Goal: Communication & Community: Answer question/provide support

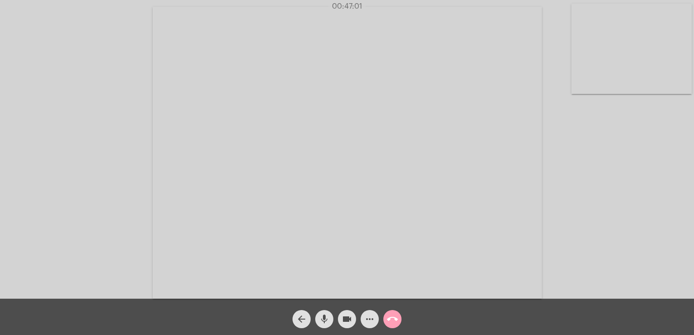
click at [393, 319] on mat-icon "call_end" at bounding box center [392, 319] width 11 height 11
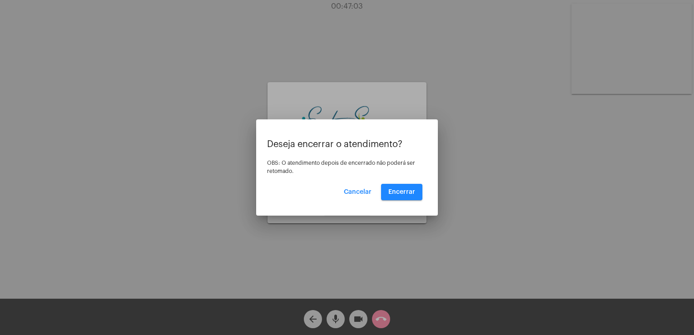
click at [396, 201] on mat-dialog-container "Deseja encerrar o atendimento? OBS: O atendimento depois de encerrado não poder…" at bounding box center [347, 167] width 182 height 96
click at [396, 195] on button "Encerrar" at bounding box center [401, 192] width 41 height 16
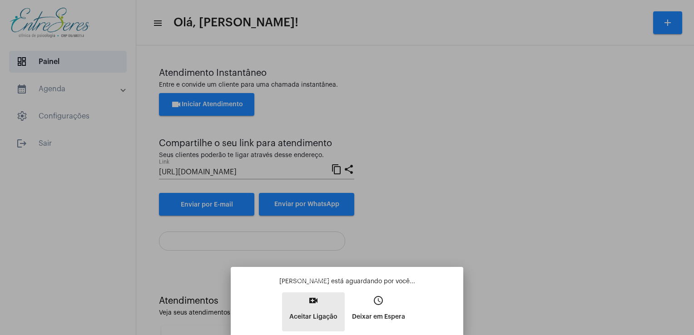
click at [317, 308] on button "video_call Aceitar Ligação" at bounding box center [313, 311] width 63 height 39
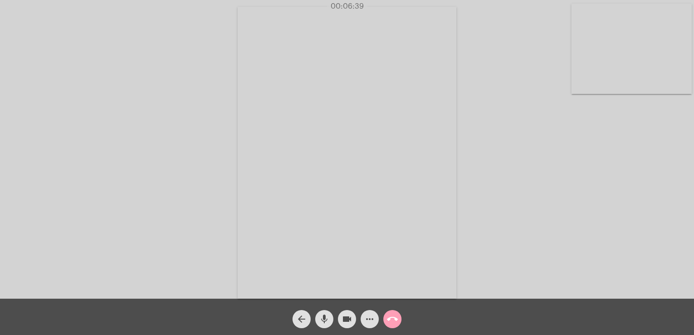
click at [392, 319] on mat-icon "call_end" at bounding box center [392, 319] width 11 height 11
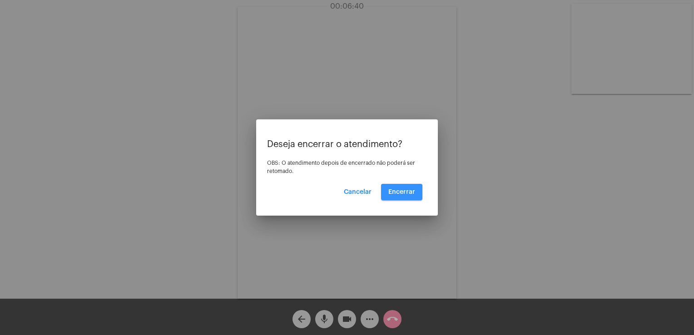
click at [398, 199] on button "Encerrar" at bounding box center [401, 192] width 41 height 16
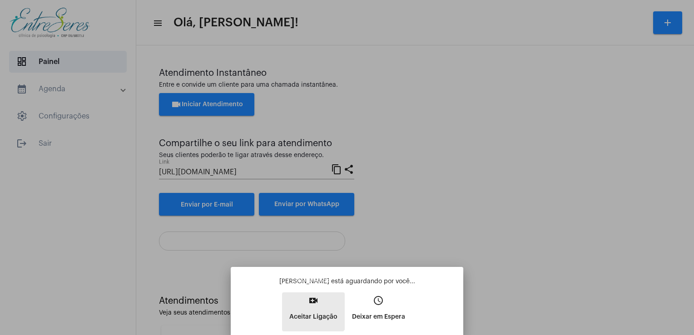
click at [306, 301] on button "video_call Aceitar Ligação" at bounding box center [313, 311] width 63 height 39
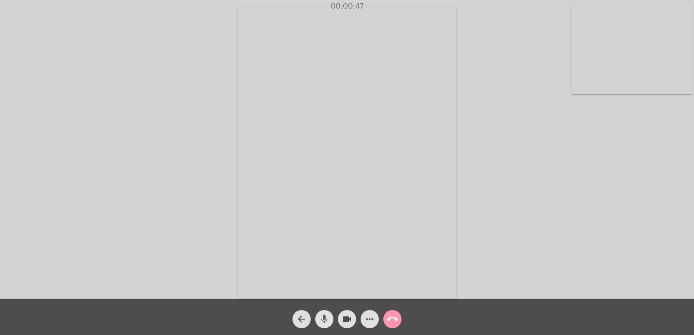
click at [320, 322] on mat-icon "mic" at bounding box center [324, 319] width 11 height 11
click at [320, 322] on mat-icon "mic_off" at bounding box center [324, 319] width 11 height 11
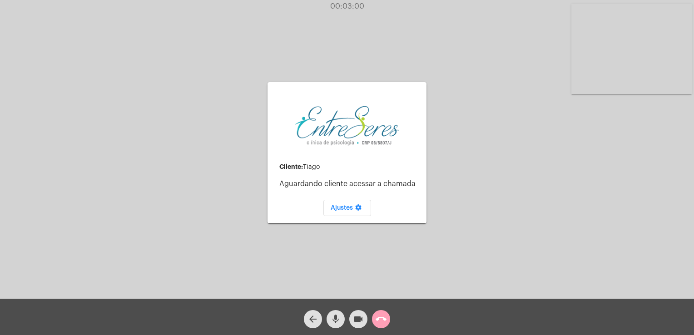
click at [385, 319] on mat-icon "call_end" at bounding box center [380, 319] width 11 height 11
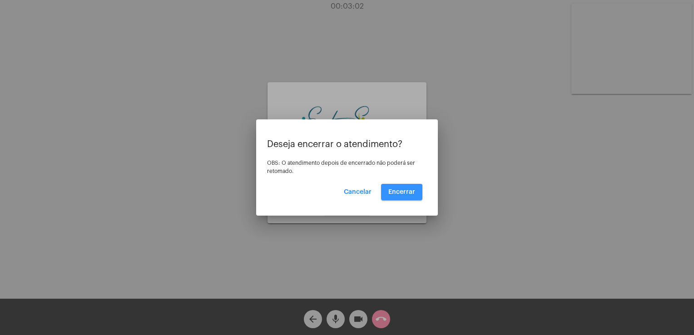
click at [401, 197] on button "Encerrar" at bounding box center [401, 192] width 41 height 16
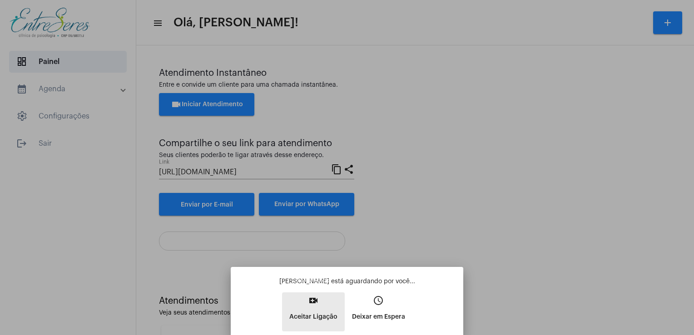
click at [328, 310] on p "Aceitar Ligação" at bounding box center [313, 317] width 48 height 16
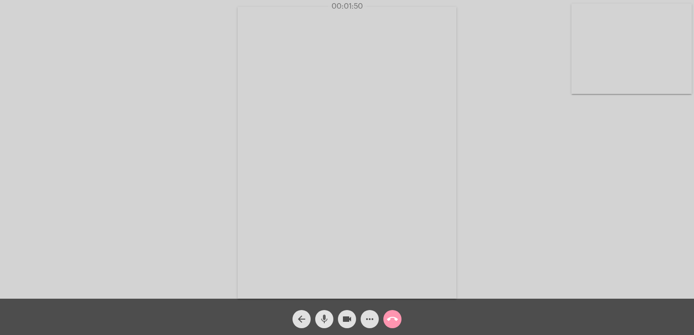
click at [323, 317] on mat-icon "mic" at bounding box center [324, 319] width 11 height 11
click at [323, 317] on mat-icon "mic_off" at bounding box center [324, 319] width 11 height 11
click at [323, 317] on mat-icon "mic" at bounding box center [324, 319] width 11 height 11
click at [323, 317] on mat-icon "mic_off" at bounding box center [324, 319] width 11 height 11
click at [389, 319] on mat-icon "call_end" at bounding box center [392, 319] width 11 height 11
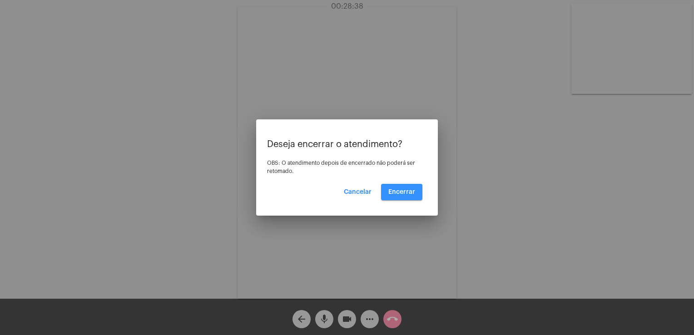
click at [409, 190] on span "Encerrar" at bounding box center [401, 192] width 27 height 6
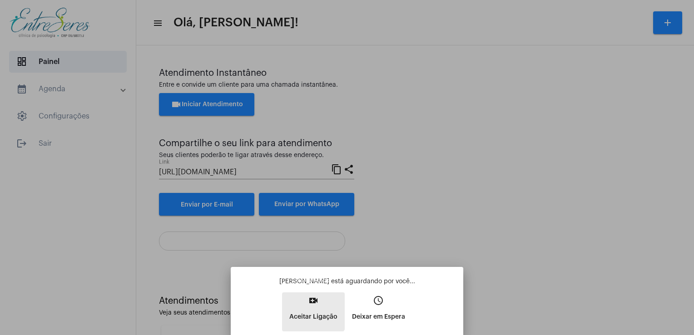
click at [307, 310] on p "Aceitar Ligação" at bounding box center [313, 317] width 48 height 16
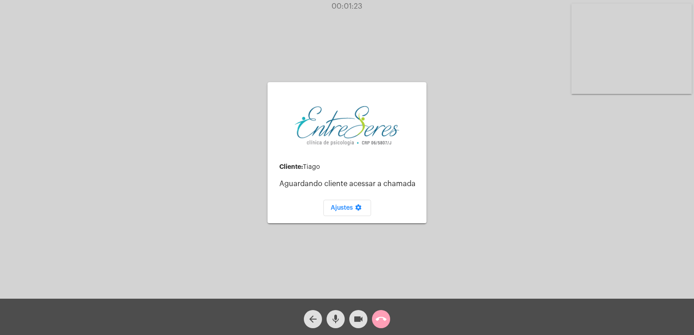
click at [374, 321] on button "call_end" at bounding box center [381, 319] width 18 height 18
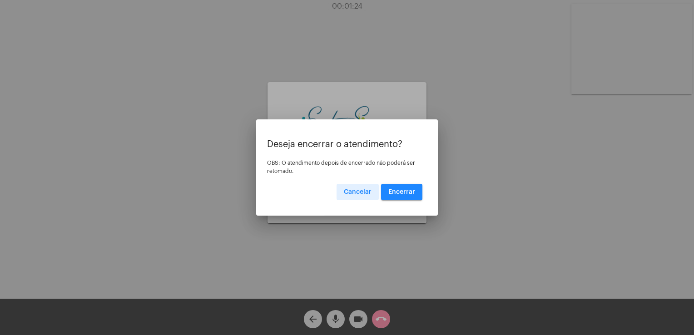
click at [399, 196] on button "Encerrar" at bounding box center [401, 192] width 41 height 16
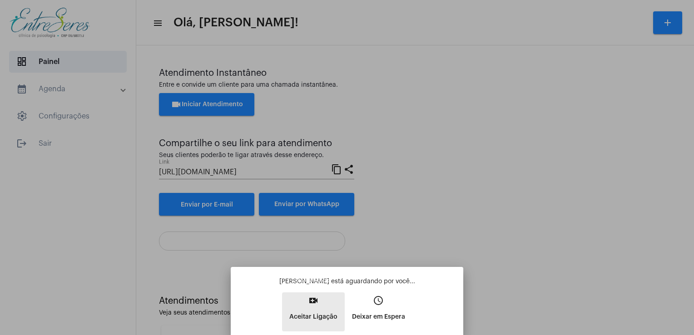
click at [316, 330] on button "video_call Aceitar Ligação" at bounding box center [313, 311] width 63 height 39
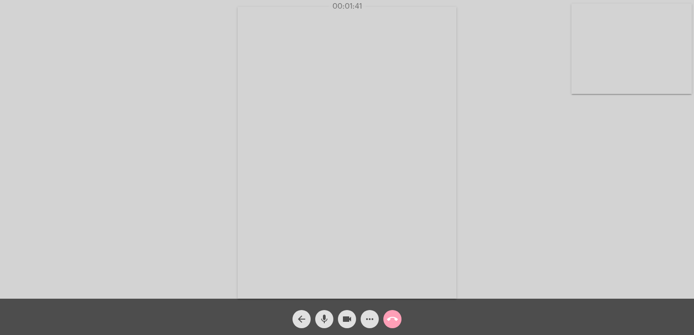
click at [394, 324] on mat-icon "call_end" at bounding box center [392, 319] width 11 height 11
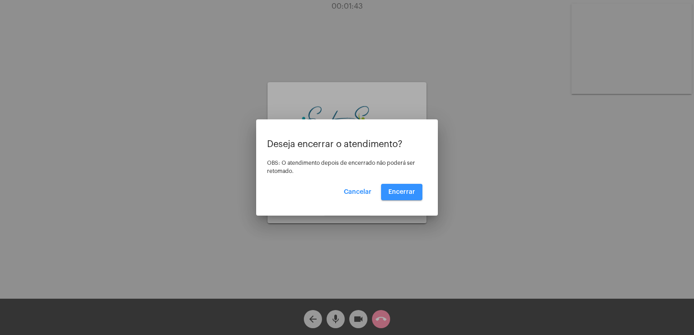
click at [390, 193] on span "Encerrar" at bounding box center [401, 192] width 27 height 6
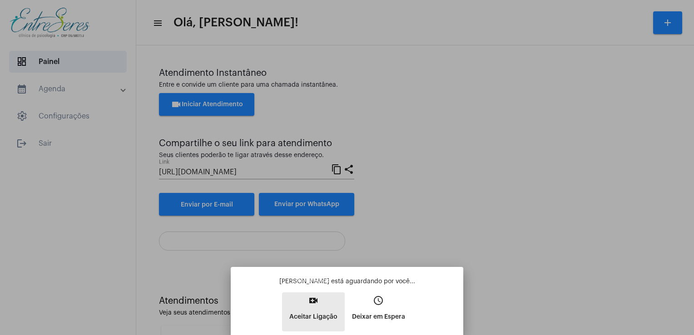
click at [329, 306] on button "video_call Aceitar Ligação" at bounding box center [313, 311] width 63 height 39
